Goal: Task Accomplishment & Management: Use online tool/utility

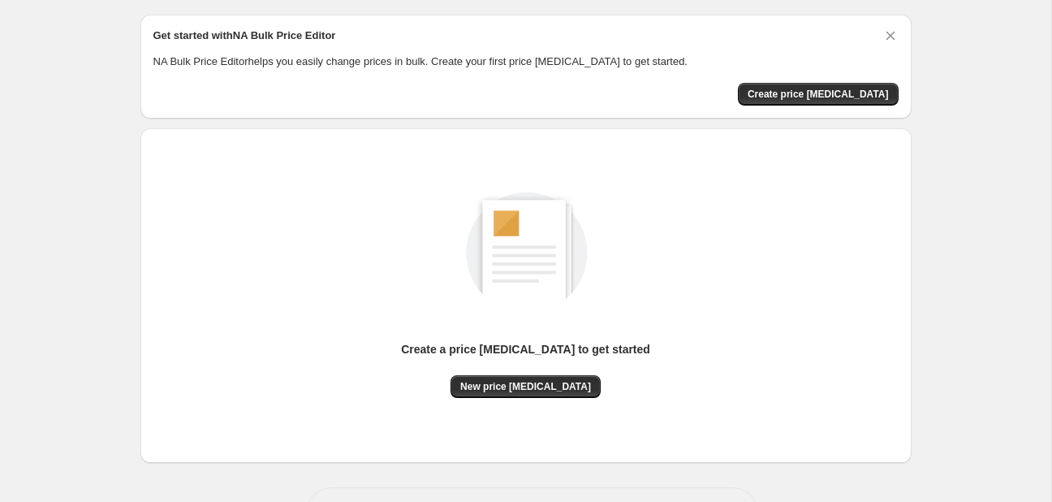
scroll to position [106, 0]
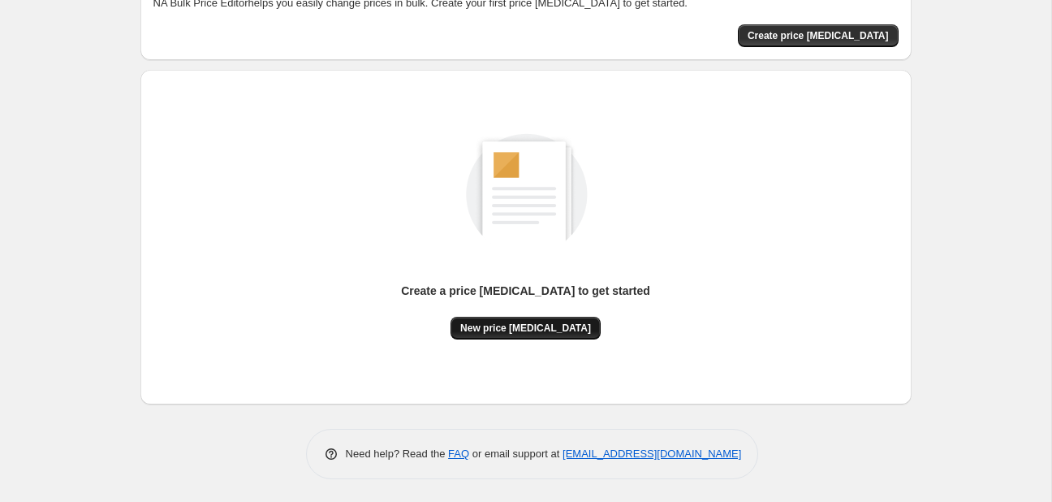
click at [499, 322] on span "New price [MEDICAL_DATA]" at bounding box center [525, 328] width 131 height 13
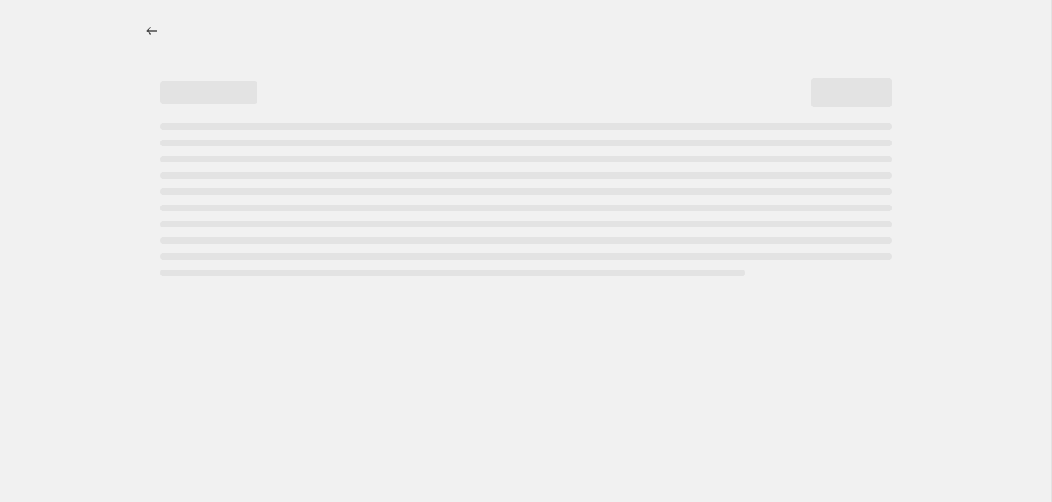
select select "percentage"
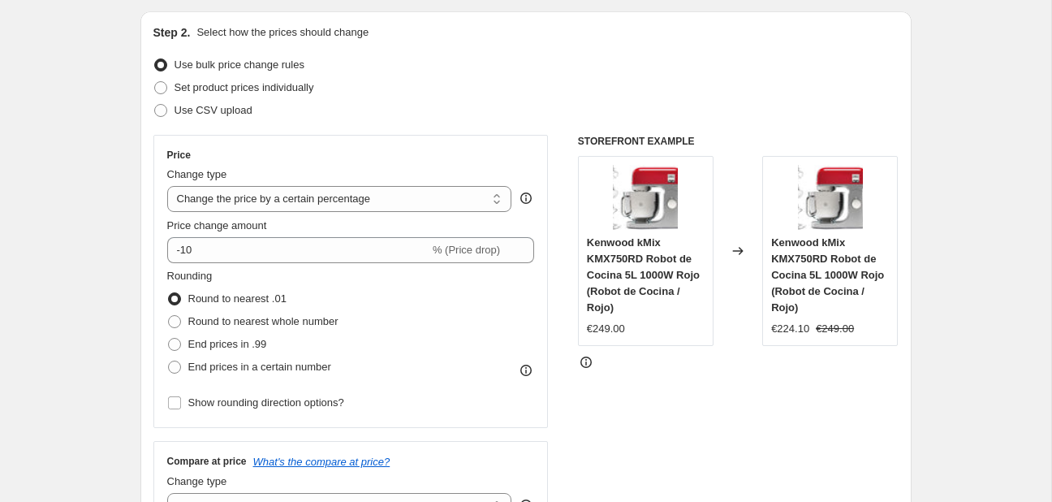
scroll to position [171, 0]
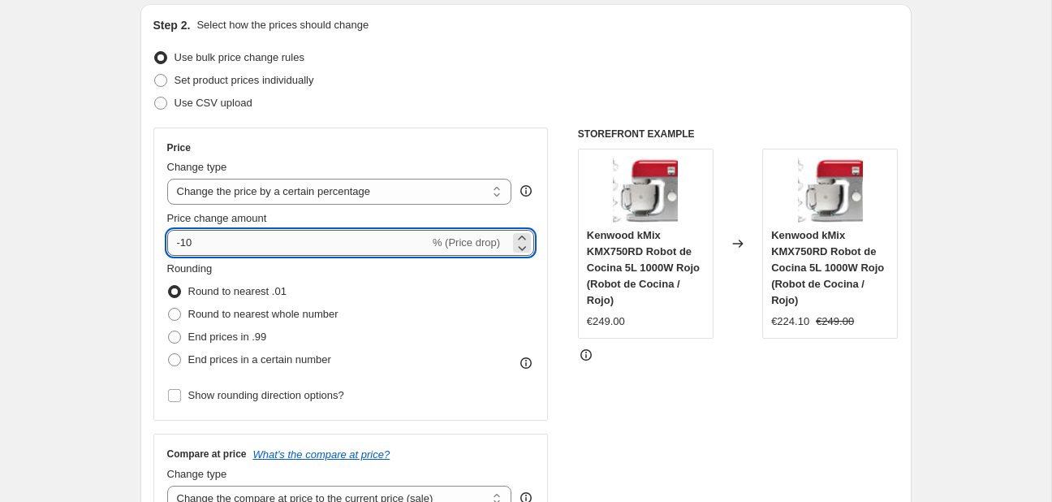
click at [375, 254] on input "-10" at bounding box center [298, 243] width 262 height 26
type input "-1"
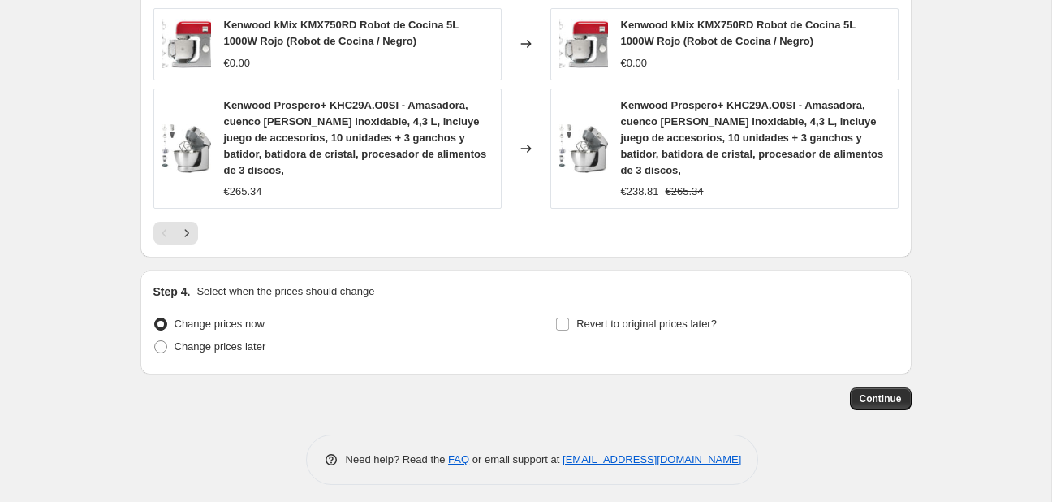
scroll to position [1195, 0]
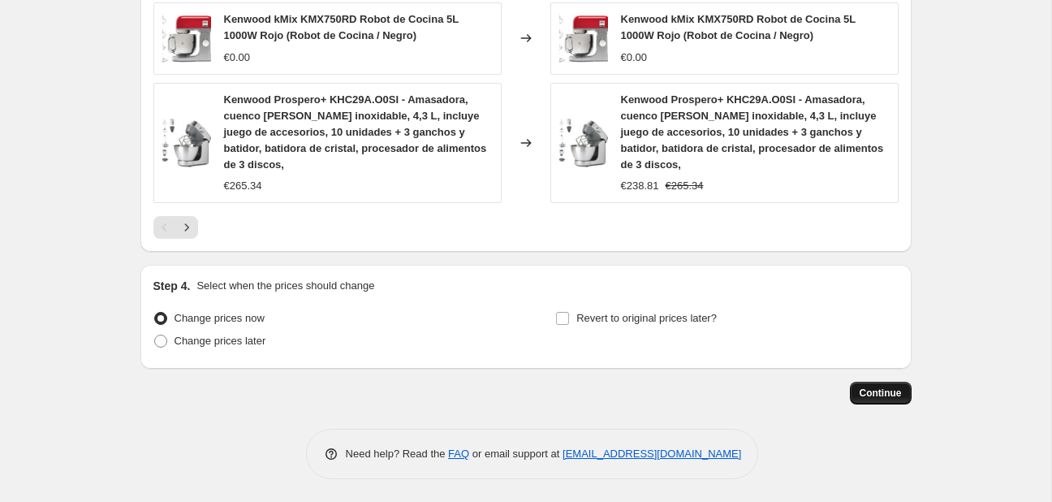
type input "-30"
click at [862, 385] on button "Continue" at bounding box center [881, 393] width 62 height 23
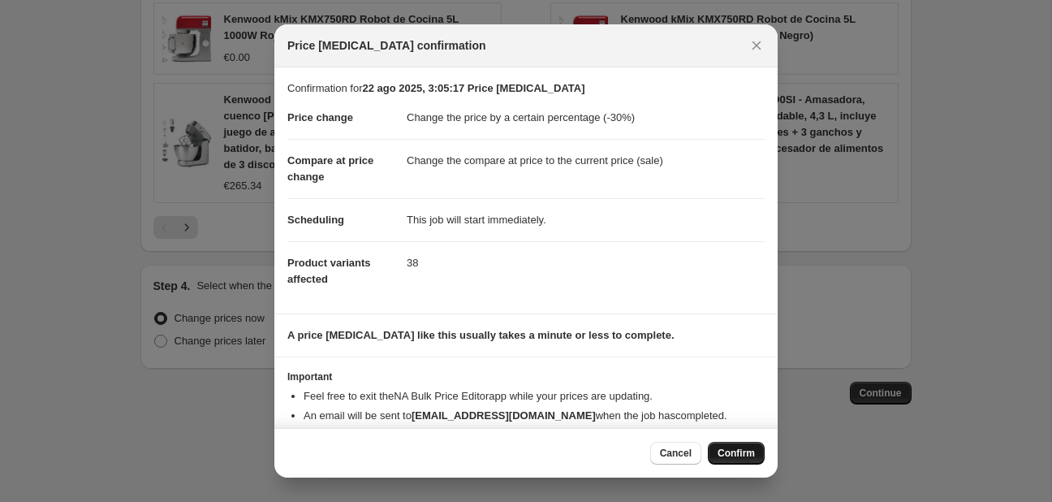
click at [762, 455] on button "Confirm" at bounding box center [736, 453] width 57 height 23
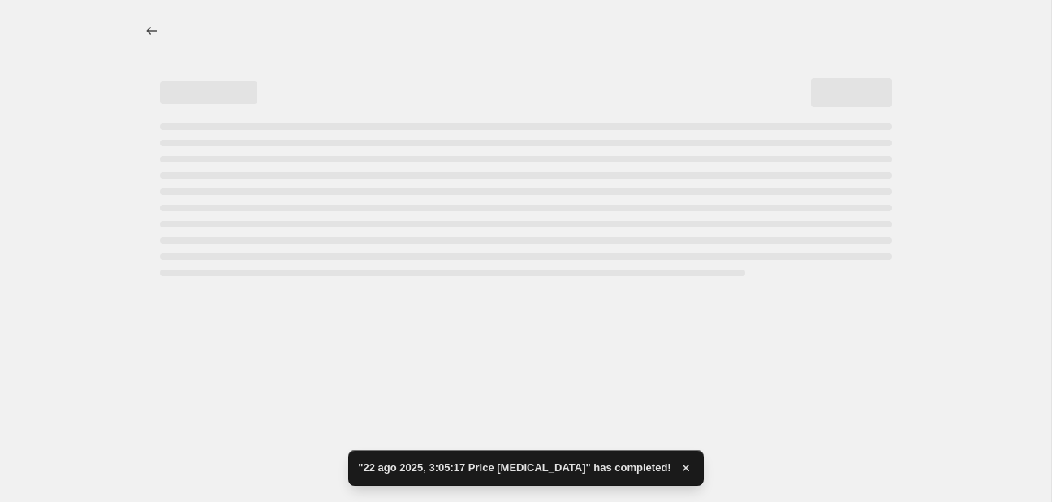
select select "percentage"
